Goal: Task Accomplishment & Management: Manage account settings

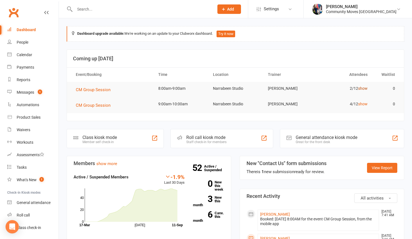
click at [363, 89] on link "show" at bounding box center [362, 88] width 9 height 4
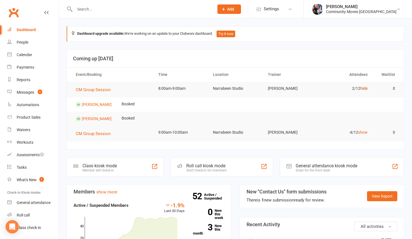
click at [363, 89] on link "hide" at bounding box center [363, 88] width 7 height 4
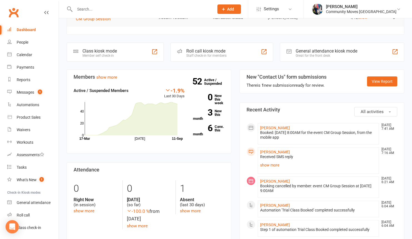
scroll to position [87, 0]
click at [268, 164] on link "show more" at bounding box center [318, 165] width 116 height 8
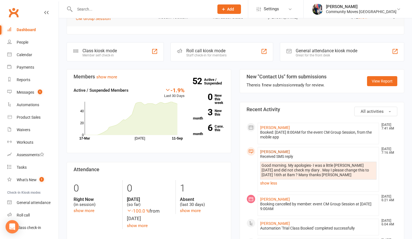
click at [270, 152] on link "Carol Smith" at bounding box center [275, 151] width 30 height 4
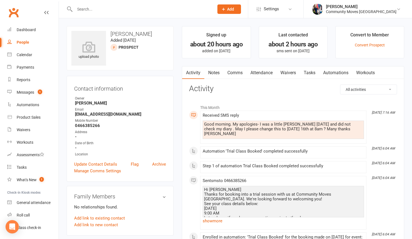
click at [233, 71] on link "Comms" at bounding box center [235, 72] width 23 height 13
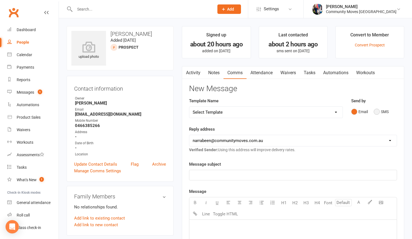
click at [376, 111] on button "SMS" at bounding box center [381, 111] width 15 height 11
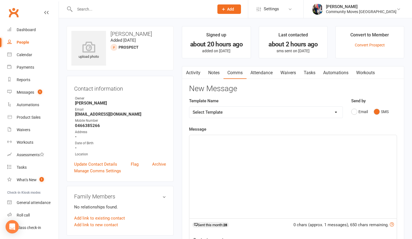
click at [221, 146] on div "﻿" at bounding box center [292, 176] width 207 height 83
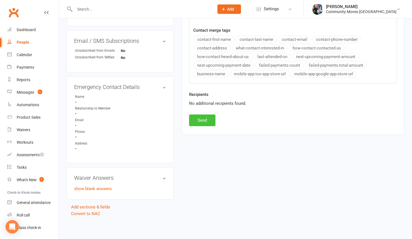
scroll to position [214, 0]
click at [202, 114] on button "Send" at bounding box center [202, 120] width 26 height 12
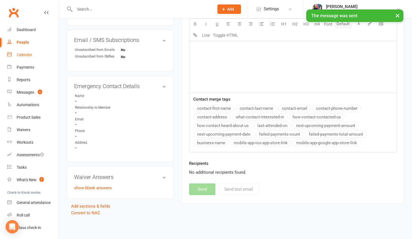
click at [25, 56] on div "Calendar" at bounding box center [25, 54] width 16 height 4
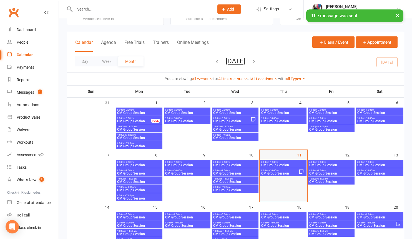
scroll to position [21, 0]
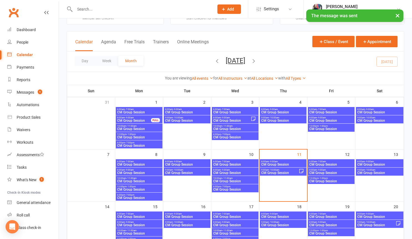
click at [289, 170] on span "9:00am - 10:00am" at bounding box center [280, 170] width 38 height 2
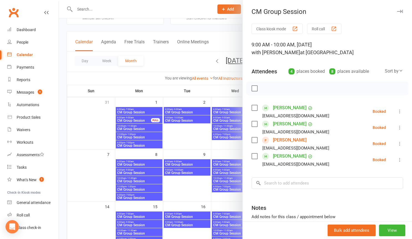
click at [400, 144] on icon at bounding box center [400, 144] width 6 height 6
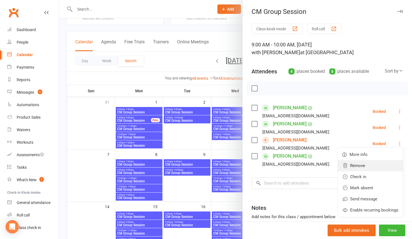
click at [364, 167] on link "Remove" at bounding box center [370, 165] width 65 height 11
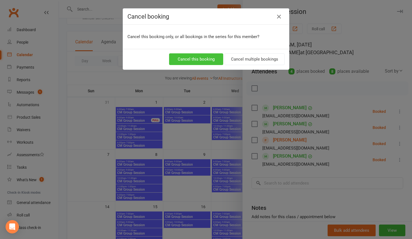
click at [211, 60] on button "Cancel this booking" at bounding box center [196, 59] width 54 height 12
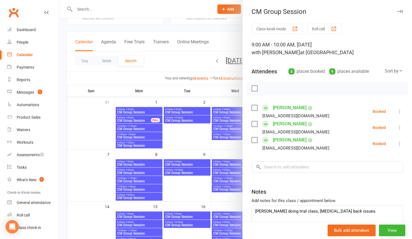
scroll to position [22, 0]
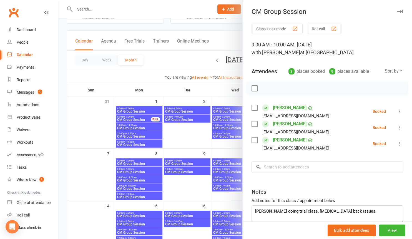
click at [193, 144] on div at bounding box center [235, 119] width 353 height 239
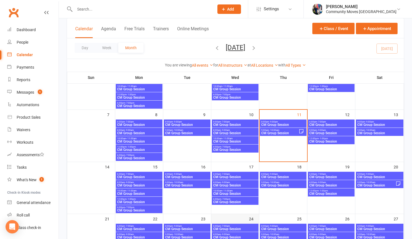
scroll to position [94, 0]
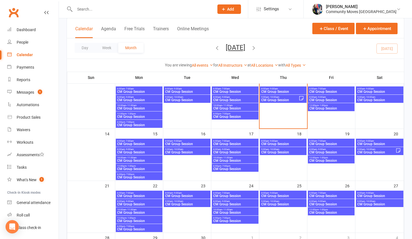
click at [179, 143] on span "CM Group Session" at bounding box center [187, 143] width 44 height 3
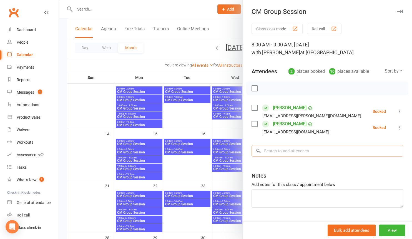
click at [275, 150] on input "search" at bounding box center [328, 151] width 152 height 12
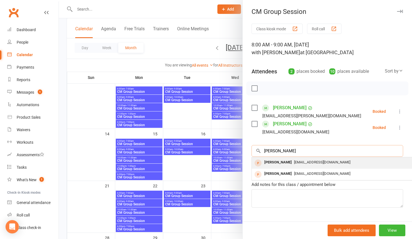
type input "carol"
click at [277, 163] on div "Carol Smith" at bounding box center [278, 162] width 32 height 8
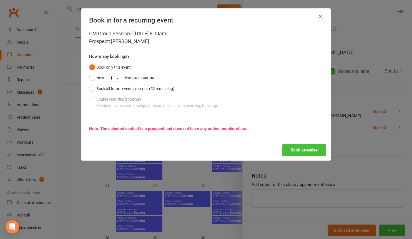
click at [306, 151] on button "Book attendee" at bounding box center [304, 150] width 44 height 12
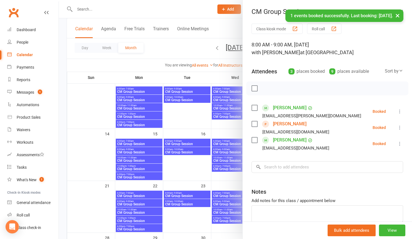
click at [178, 175] on div at bounding box center [235, 119] width 353 height 239
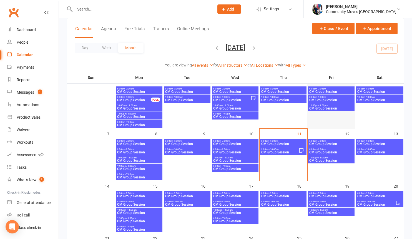
scroll to position [44, 0]
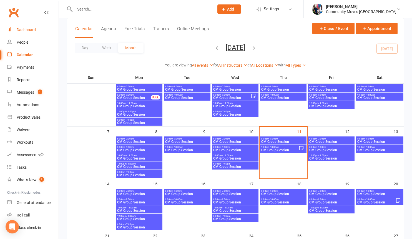
click at [26, 29] on div "Dashboard" at bounding box center [26, 29] width 19 height 4
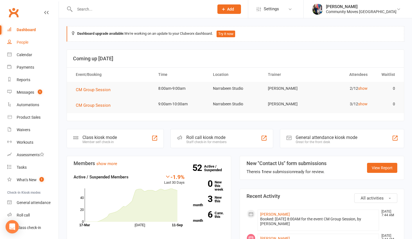
click at [21, 42] on div "People" at bounding box center [23, 42] width 12 height 4
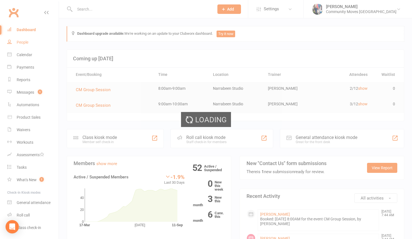
select select "25"
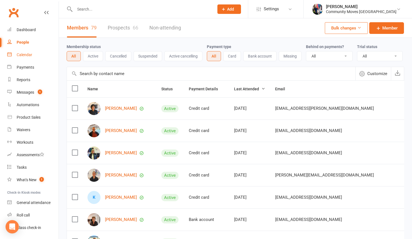
click at [19, 55] on div "Calendar" at bounding box center [25, 54] width 16 height 4
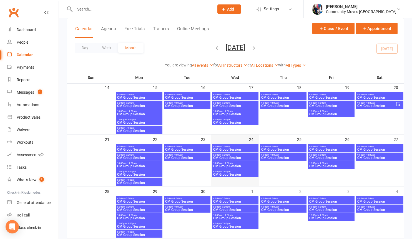
scroll to position [107, 0]
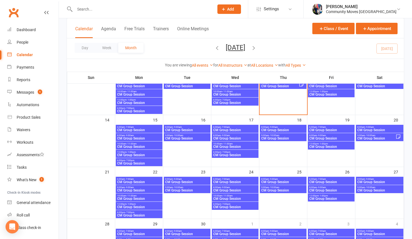
click at [237, 154] on span "CM Group Session" at bounding box center [235, 154] width 44 height 3
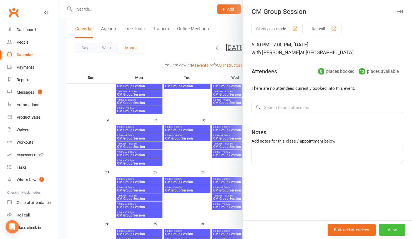
click at [392, 231] on button "View" at bounding box center [392, 230] width 26 height 12
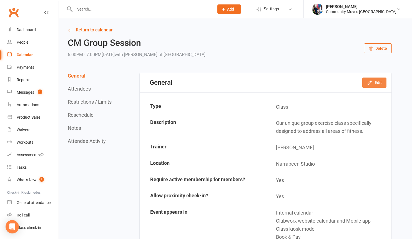
click at [374, 81] on button "Edit" at bounding box center [374, 82] width 24 height 10
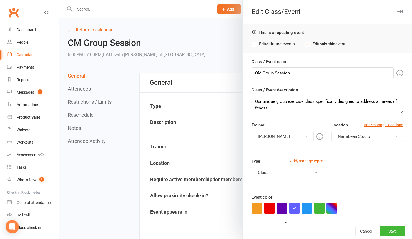
click at [256, 43] on label "Edit all future events" at bounding box center [273, 44] width 43 height 7
click at [305, 135] on button "[PERSON_NAME]" at bounding box center [283, 136] width 62 height 12
click at [368, 234] on button "Cancel" at bounding box center [365, 231] width 21 height 10
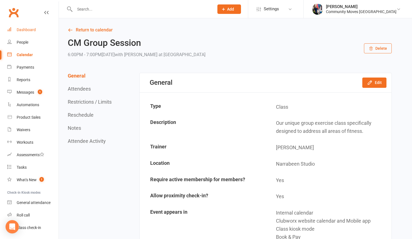
click at [27, 29] on div "Dashboard" at bounding box center [26, 29] width 19 height 4
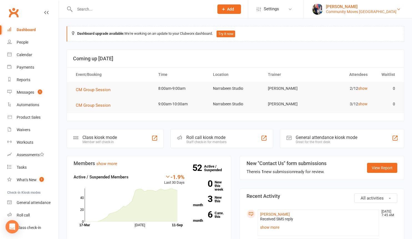
click at [379, 12] on div "Community Moves Narrabeen" at bounding box center [361, 11] width 71 height 5
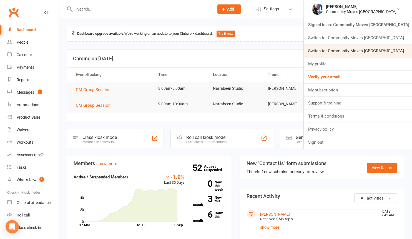
click at [375, 48] on link "Switch to: Community Moves Neutral Bay" at bounding box center [358, 50] width 108 height 13
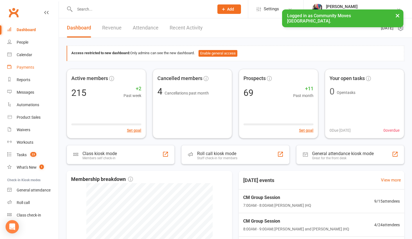
click at [24, 69] on div "Payments" at bounding box center [25, 67] width 17 height 4
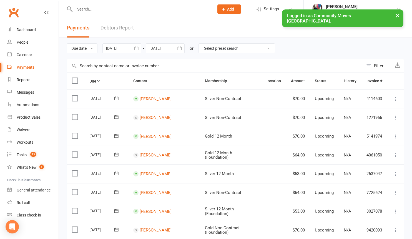
click at [137, 49] on icon "button" at bounding box center [137, 49] width 6 height 6
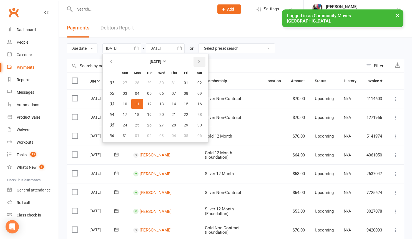
click at [200, 61] on icon "button" at bounding box center [199, 61] width 4 height 4
click at [125, 104] on span "14" at bounding box center [125, 104] width 4 height 4
type input "[DATE]"
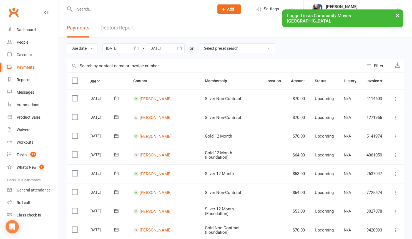
click at [180, 47] on icon "button" at bounding box center [180, 49] width 6 height 6
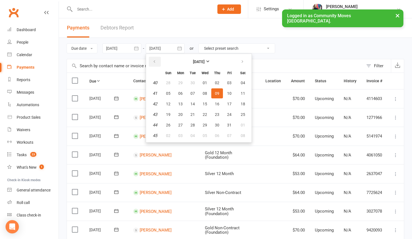
click at [158, 60] on button "button" at bounding box center [155, 62] width 12 height 10
click at [242, 106] on span "20" at bounding box center [243, 104] width 4 height 4
type input "[DATE]"
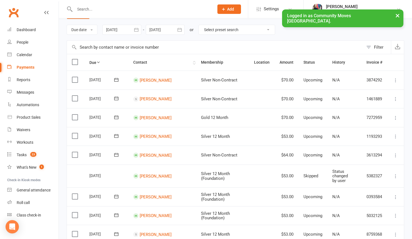
scroll to position [21, 0]
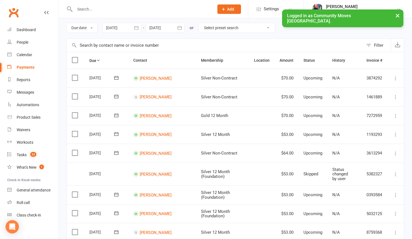
click at [137, 27] on icon "button" at bounding box center [137, 28] width 6 height 6
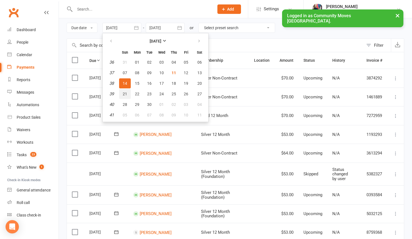
click at [127, 92] on span "21" at bounding box center [125, 94] width 4 height 4
type input "[DATE]"
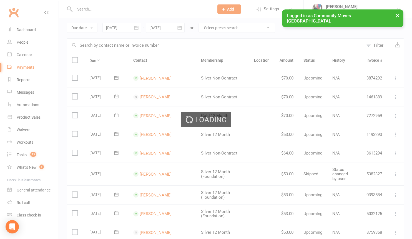
scroll to position [0, 0]
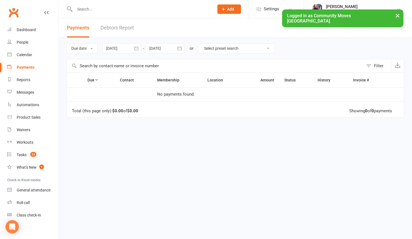
click at [159, 47] on div at bounding box center [165, 48] width 39 height 10
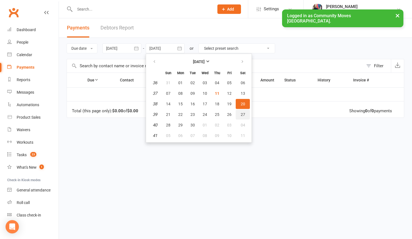
click at [243, 114] on span "27" at bounding box center [243, 114] width 4 height 4
type input "[DATE]"
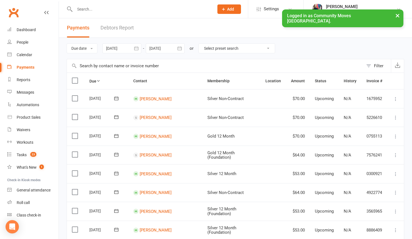
click at [135, 48] on icon "button" at bounding box center [137, 49] width 6 height 6
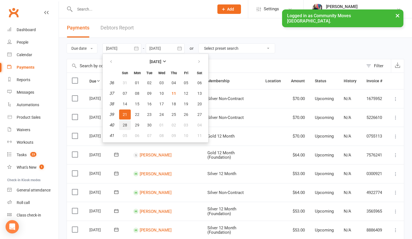
click at [125, 125] on span "28" at bounding box center [125, 125] width 4 height 4
type input "[DATE]"
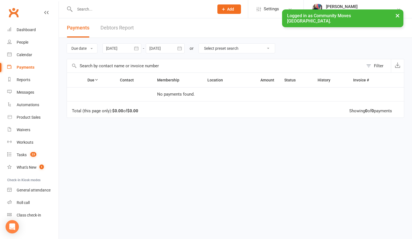
click at [177, 48] on button "button" at bounding box center [180, 48] width 10 height 10
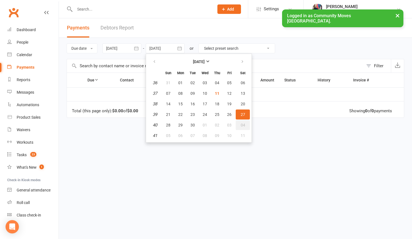
click at [245, 126] on span "04" at bounding box center [243, 125] width 4 height 4
type input "[DATE]"
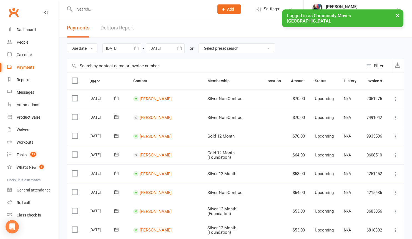
click at [135, 49] on icon "button" at bounding box center [137, 49] width 6 height 6
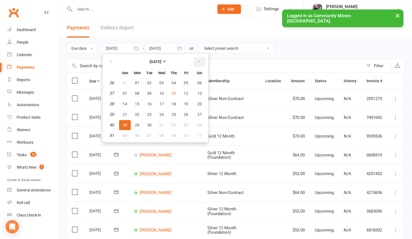
click at [201, 61] on icon "button" at bounding box center [199, 61] width 4 height 4
click at [127, 94] on span "05" at bounding box center [125, 93] width 4 height 4
type input "[DATE]"
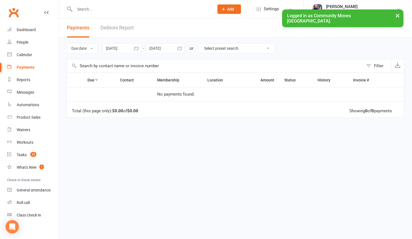
click at [175, 48] on div at bounding box center [165, 48] width 39 height 10
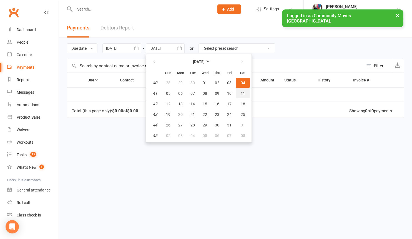
click at [241, 92] on span "11" at bounding box center [243, 93] width 4 height 4
type input "[DATE]"
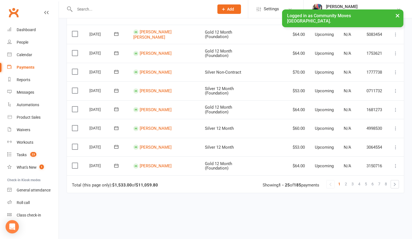
scroll to position [383, 0]
